Goal: Obtain resource: Download file/media

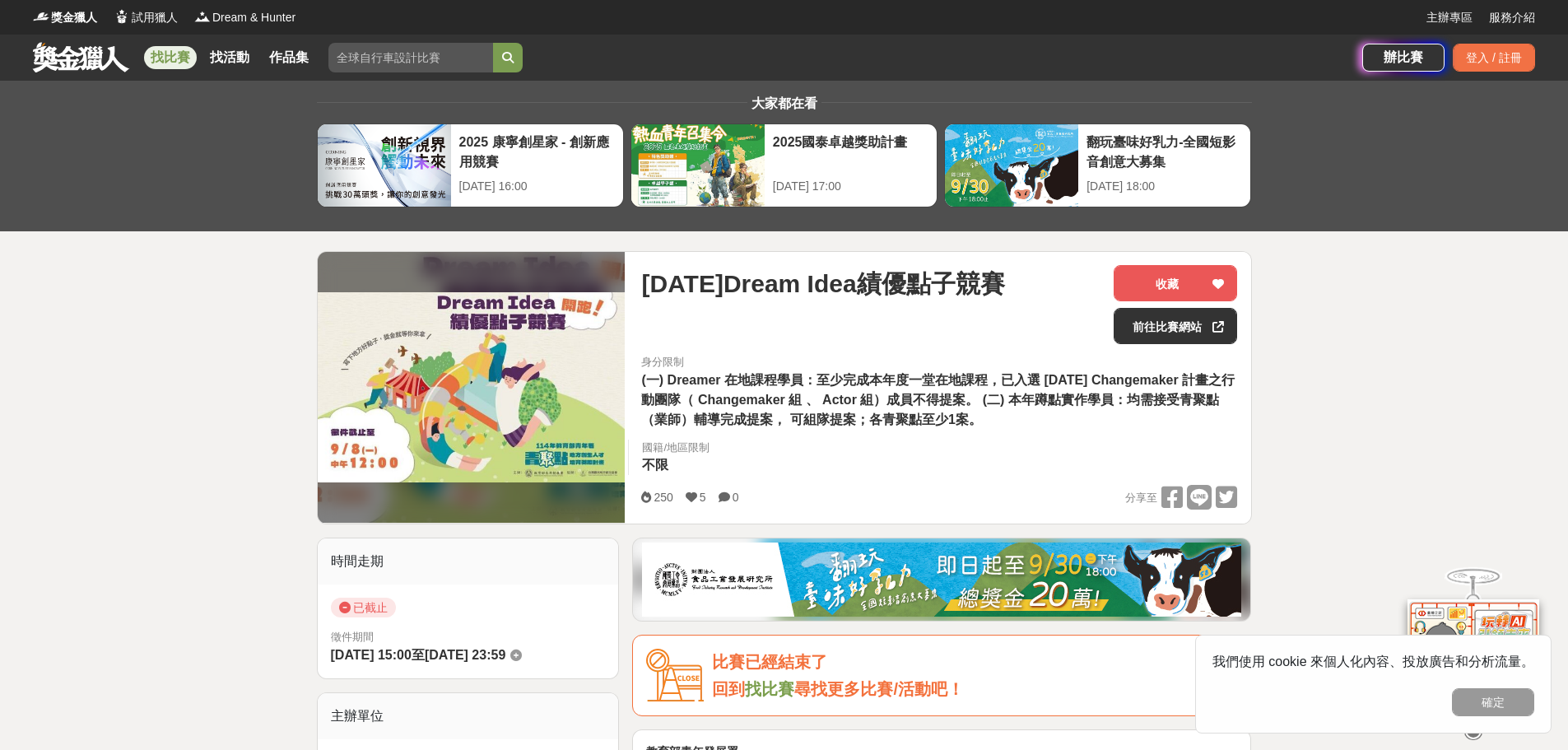
click at [737, 405] on span "(一) Dreamer 在地課程學員：至少完成本年度一堂在地課程，已入選 114年 Changemaker 計畫之行動團隊（ Changemaker 組 、 …" at bounding box center [937, 400] width 593 height 54
click at [1161, 316] on link "前往比賽網站" at bounding box center [1175, 326] width 123 height 37
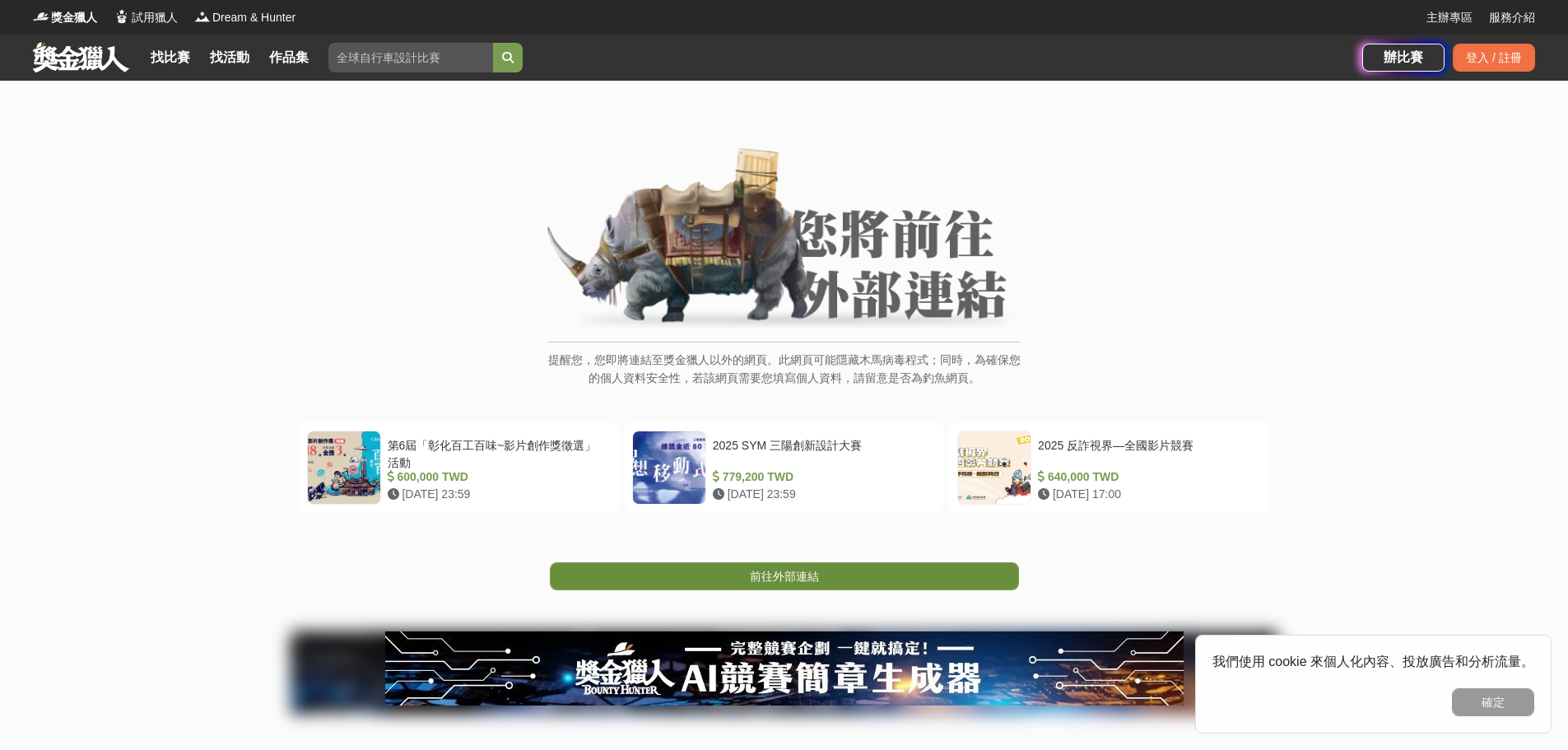
click at [838, 578] on link "前往外部連結" at bounding box center [784, 576] width 469 height 28
